Goal: Navigation & Orientation: Find specific page/section

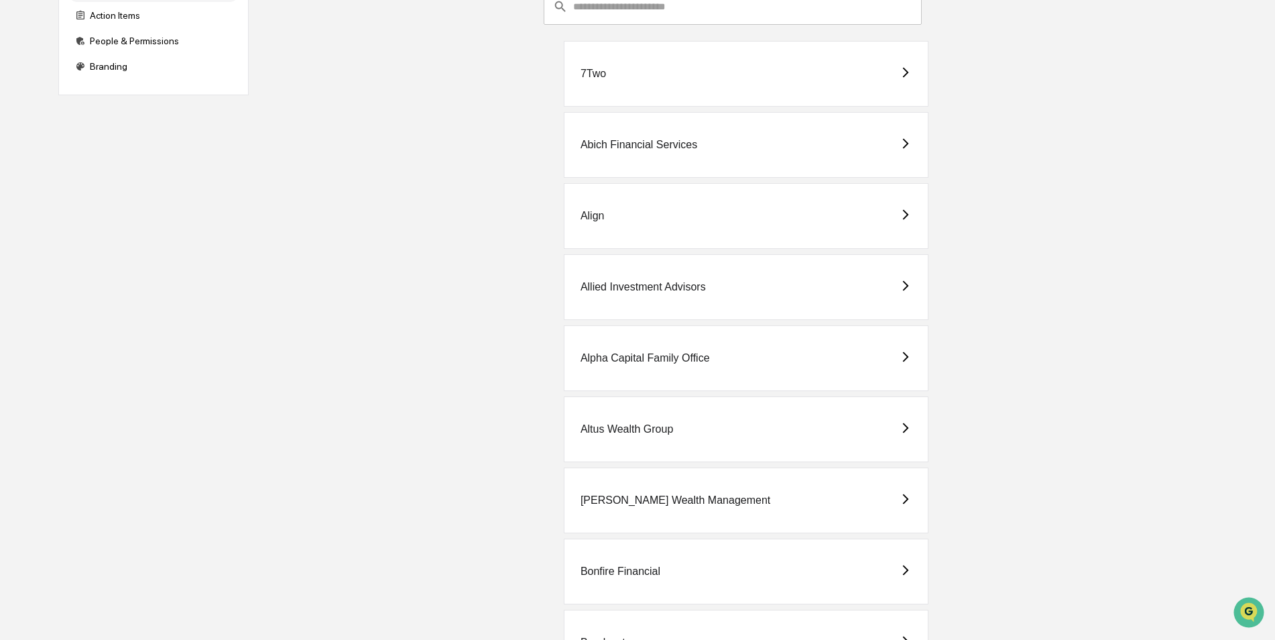
scroll to position [268, 0]
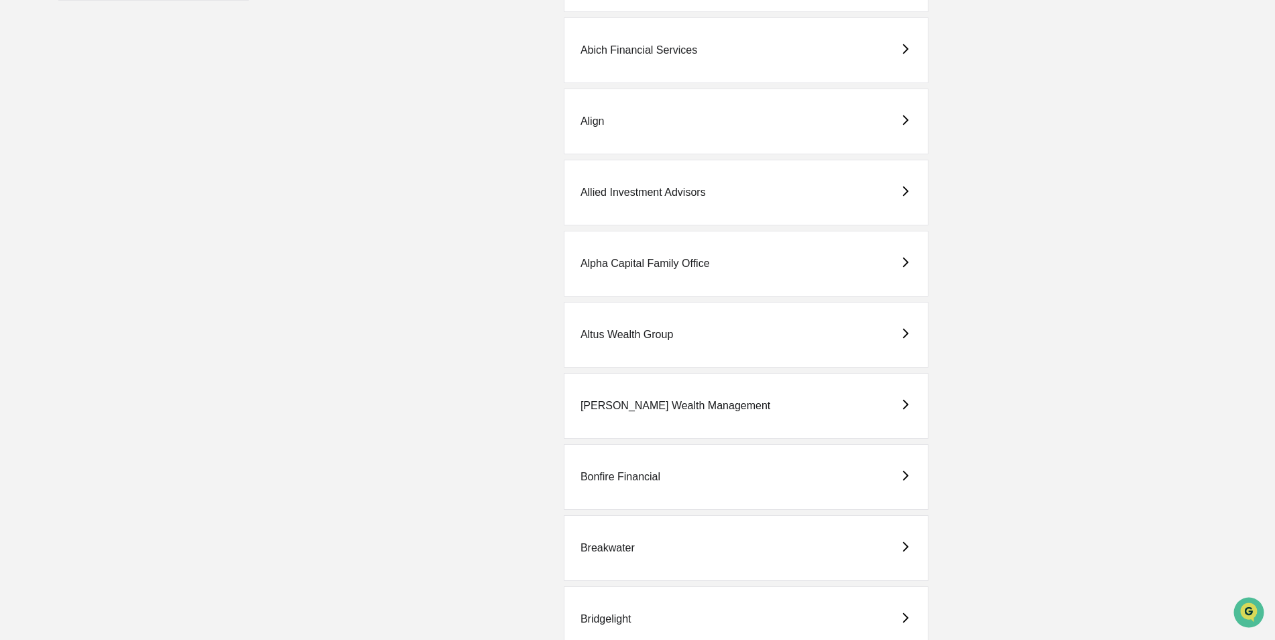
click at [594, 549] on div "Breakwater" at bounding box center [608, 548] width 54 height 12
